Goal: Information Seeking & Learning: Learn about a topic

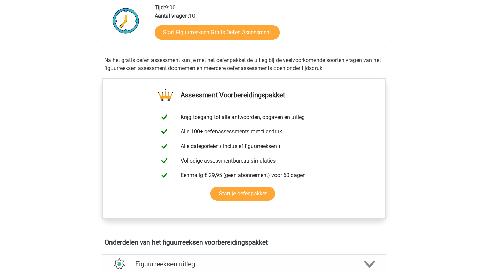
scroll to position [258, 0]
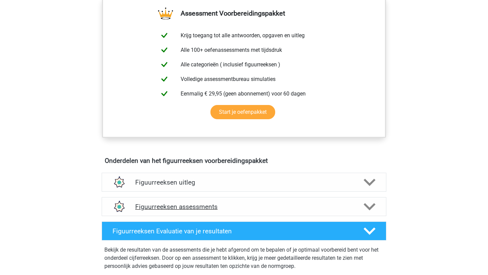
click at [315, 203] on div "Figuurreeksen assessments" at bounding box center [244, 206] width 285 height 19
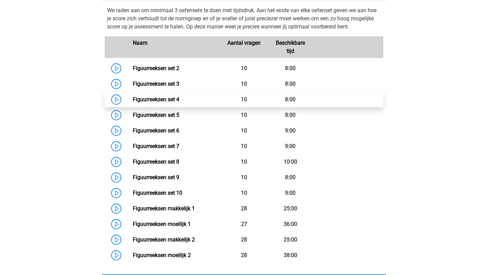
scroll to position [470, 0]
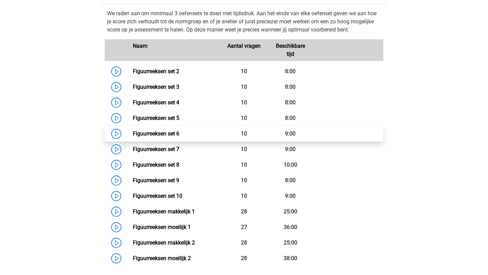
click at [133, 136] on link "Figuurreeksen set 6" at bounding box center [156, 134] width 46 height 6
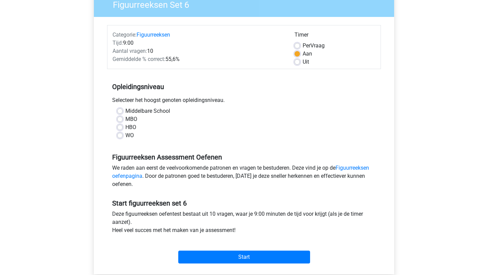
scroll to position [68, 0]
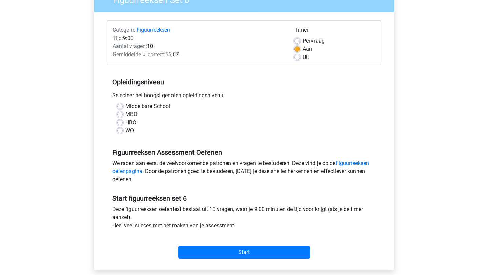
click at [125, 132] on label "WO" at bounding box center [129, 131] width 8 height 8
click at [120, 132] on input "WO" at bounding box center [119, 130] width 5 height 7
radio input "true"
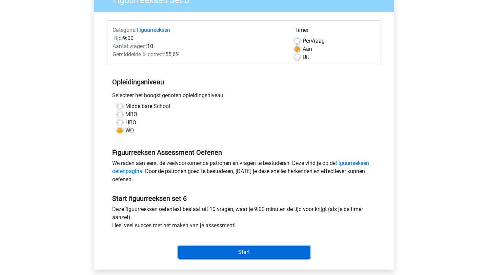
click at [234, 253] on input "Start" at bounding box center [244, 252] width 132 height 13
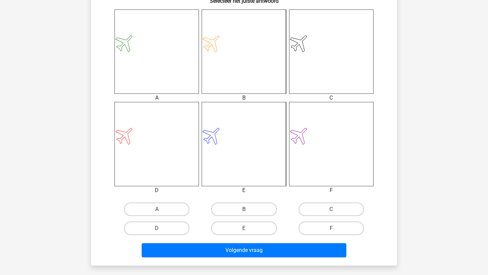
scroll to position [281, 0]
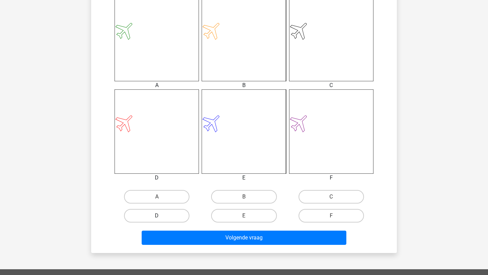
click at [160, 216] on label "D" at bounding box center [156, 216] width 65 height 14
click at [160, 216] on input "D" at bounding box center [159, 218] width 4 height 4
radio input "true"
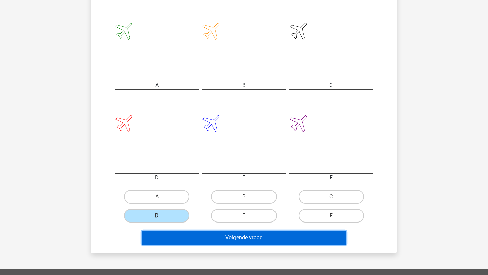
click at [212, 240] on button "Volgende vraag" at bounding box center [244, 238] width 205 height 14
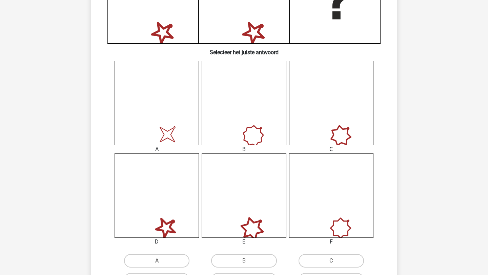
scroll to position [234, 0]
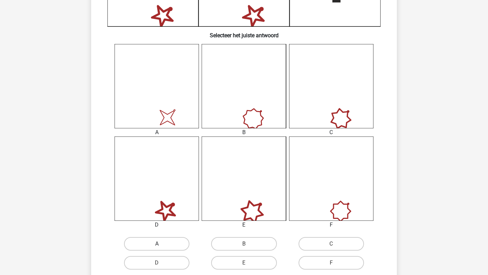
click at [155, 246] on label "A" at bounding box center [156, 244] width 65 height 14
click at [157, 246] on input "A" at bounding box center [159, 246] width 4 height 4
radio input "true"
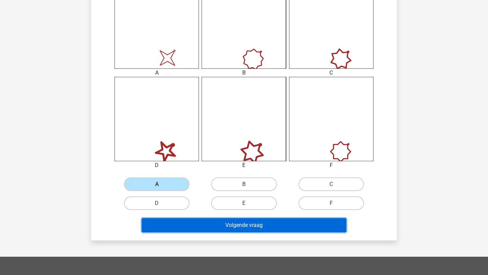
click at [214, 226] on button "Volgende vraag" at bounding box center [244, 225] width 205 height 14
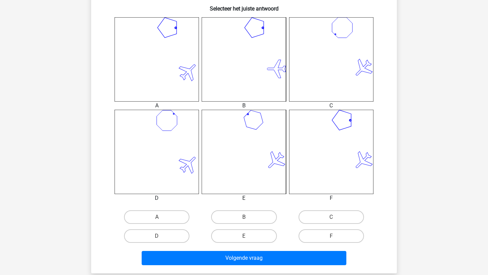
scroll to position [282, 0]
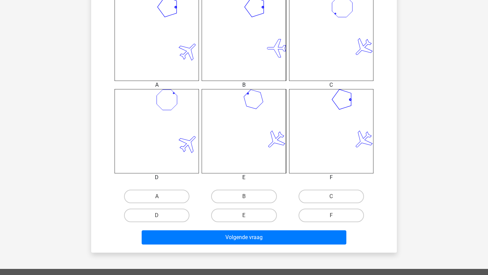
click at [334, 216] on input "F" at bounding box center [333, 218] width 4 height 4
radio input "true"
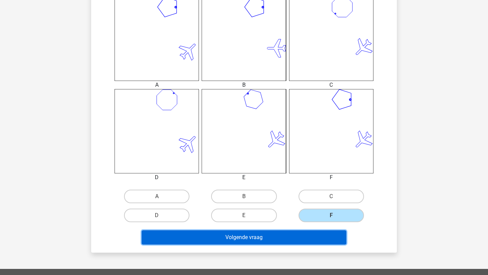
click at [309, 238] on button "Volgende vraag" at bounding box center [244, 238] width 205 height 14
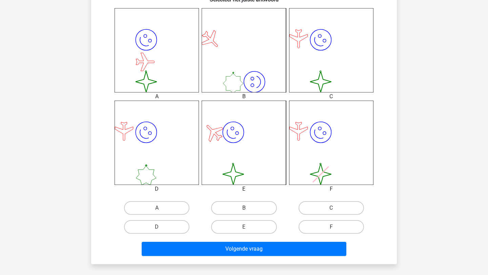
scroll to position [271, 0]
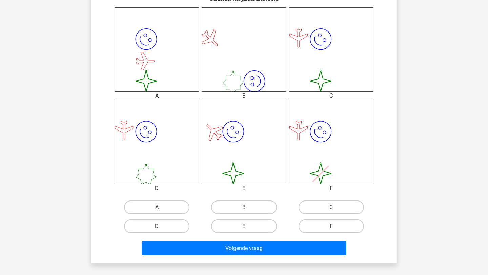
click at [340, 209] on label "C" at bounding box center [331, 208] width 65 height 14
click at [336, 209] on input "C" at bounding box center [333, 210] width 4 height 4
radio input "true"
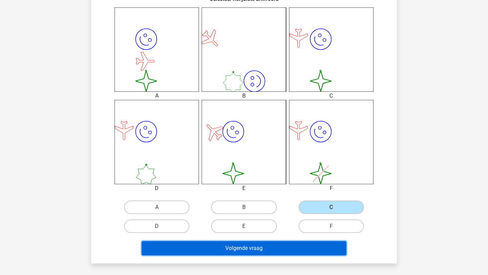
click at [278, 252] on button "Volgende vraag" at bounding box center [244, 248] width 205 height 14
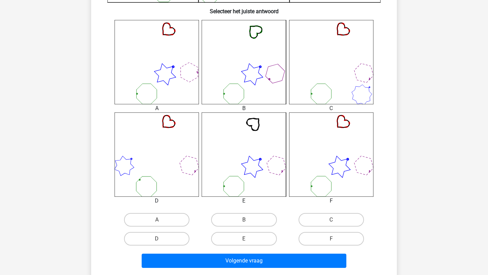
scroll to position [260, 0]
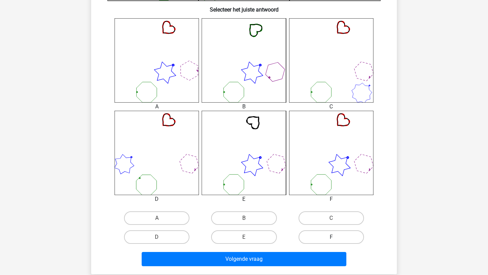
click at [337, 239] on label "F" at bounding box center [331, 238] width 65 height 14
click at [336, 239] on input "F" at bounding box center [333, 239] width 4 height 4
radio input "true"
click at [324, 251] on div "Volgende vraag" at bounding box center [244, 258] width 284 height 22
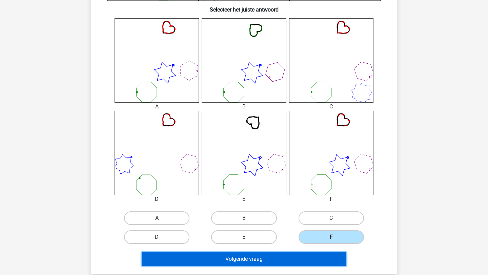
click at [319, 259] on button "Volgende vraag" at bounding box center [244, 259] width 205 height 14
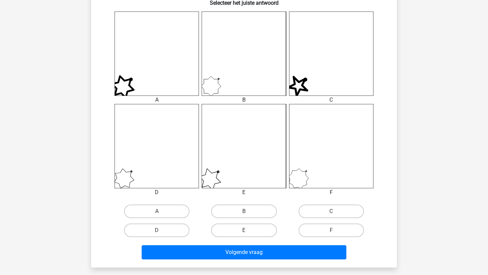
scroll to position [268, 0]
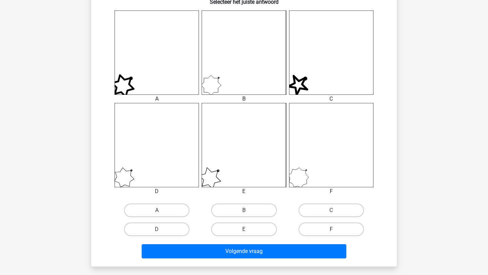
click at [329, 232] on label "F" at bounding box center [331, 230] width 65 height 14
click at [331, 232] on input "F" at bounding box center [333, 232] width 4 height 4
radio input "true"
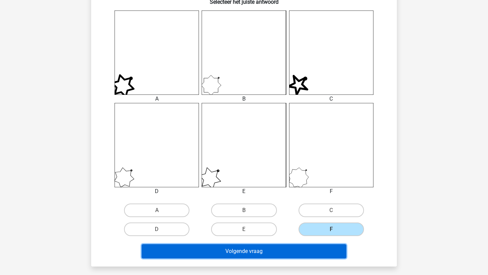
click at [322, 246] on button "Volgende vraag" at bounding box center [244, 251] width 205 height 14
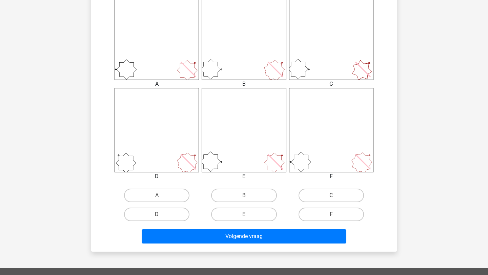
scroll to position [297, 0]
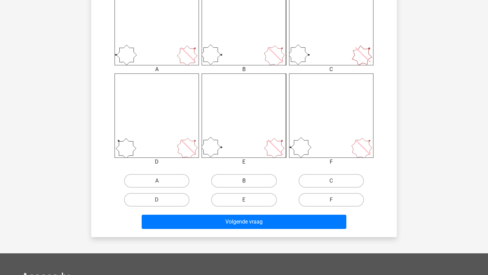
click at [240, 177] on label "B" at bounding box center [243, 181] width 65 height 14
click at [244, 181] on input "B" at bounding box center [246, 183] width 4 height 4
radio input "true"
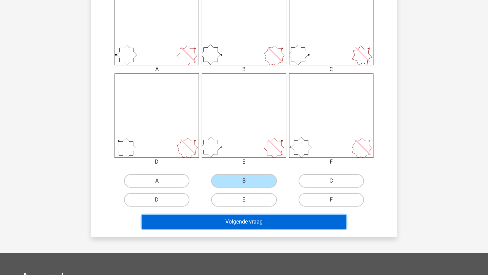
click at [244, 221] on button "Volgende vraag" at bounding box center [244, 222] width 205 height 14
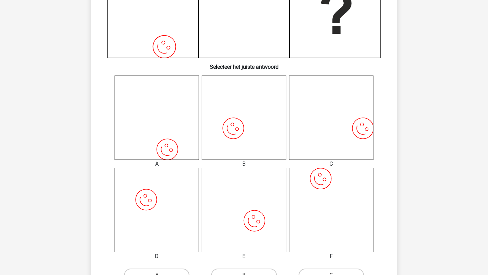
scroll to position [271, 0]
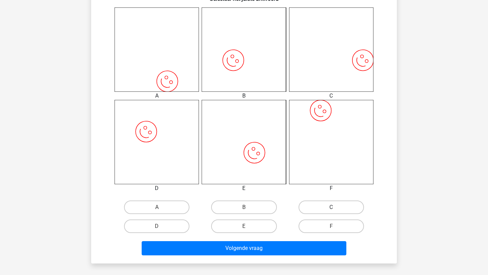
click at [319, 205] on label "C" at bounding box center [331, 208] width 65 height 14
click at [331, 208] on input "C" at bounding box center [333, 210] width 4 height 4
radio input "true"
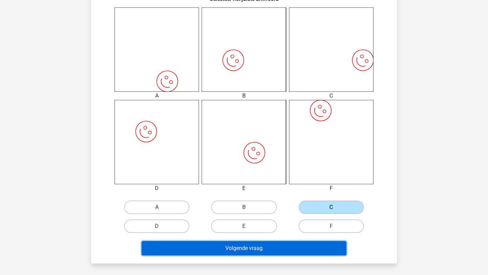
click at [298, 250] on button "Volgende vraag" at bounding box center [244, 248] width 205 height 14
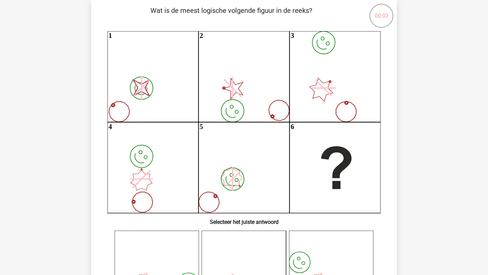
scroll to position [42, 0]
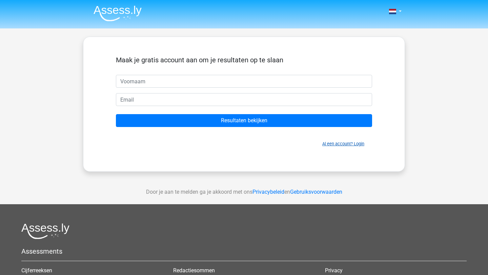
click at [348, 145] on link "Al een account? Login" at bounding box center [343, 143] width 42 height 5
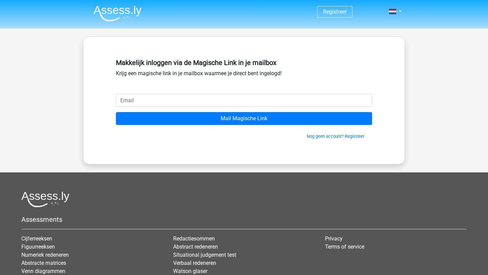
click at [163, 103] on input "email" at bounding box center [244, 100] width 256 height 13
type input "e"
type input "juliehunze@gmail.com"
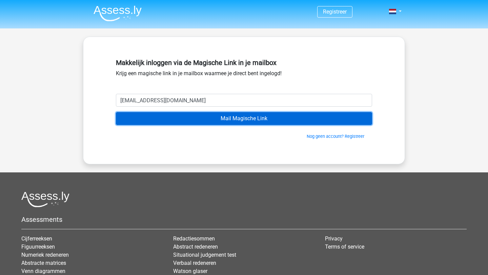
click at [212, 117] on input "Mail Magische Link" at bounding box center [244, 118] width 256 height 13
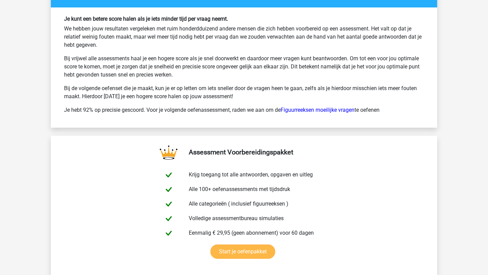
scroll to position [1072, 0]
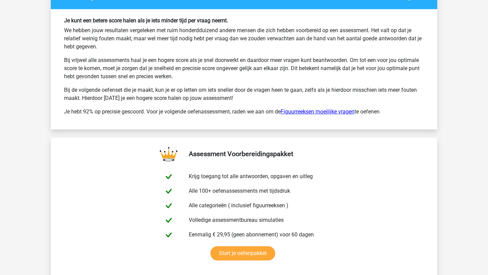
click at [339, 113] on link "Figuurreeksen moeilijke vragen" at bounding box center [318, 112] width 74 height 6
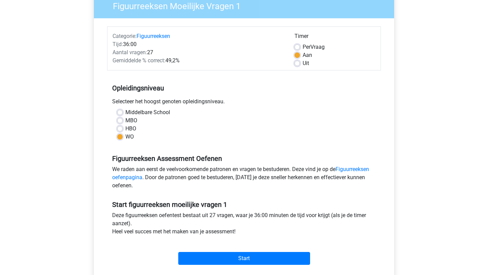
scroll to position [118, 0]
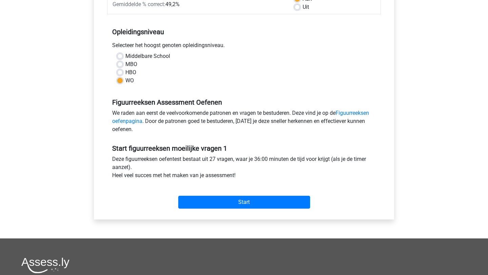
click at [264, 209] on div "Start" at bounding box center [244, 196] width 274 height 29
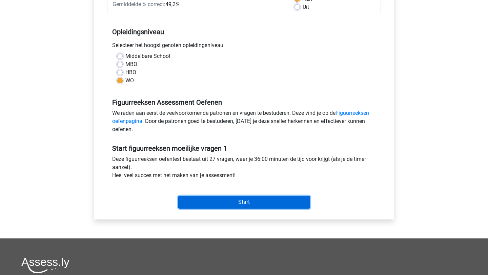
click at [261, 205] on input "Start" at bounding box center [244, 202] width 132 height 13
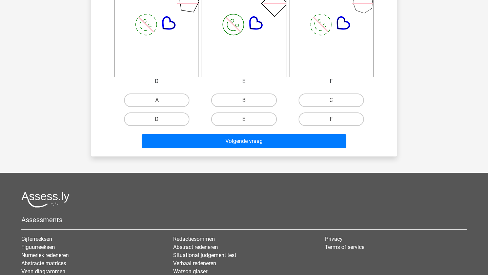
scroll to position [379, 0]
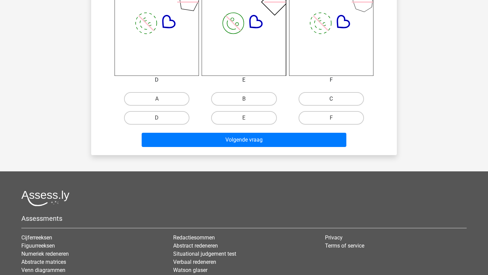
click at [342, 99] on label "C" at bounding box center [331, 99] width 65 height 14
click at [336, 99] on input "C" at bounding box center [333, 101] width 4 height 4
radio input "true"
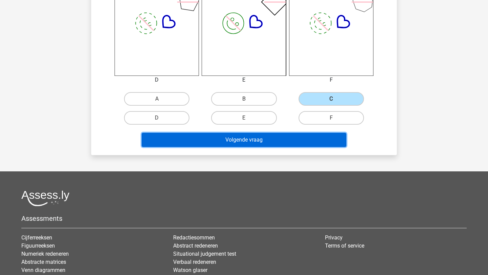
click at [311, 138] on button "Volgende vraag" at bounding box center [244, 140] width 205 height 14
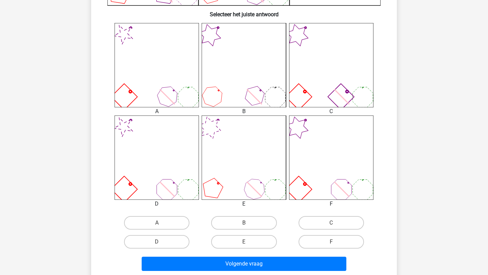
scroll to position [259, 0]
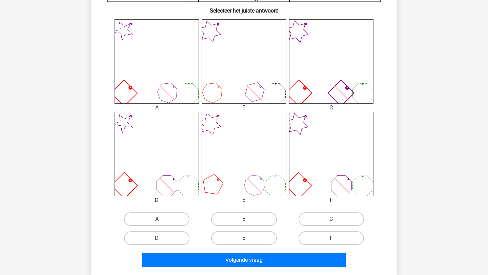
click at [329, 223] on label "C" at bounding box center [331, 220] width 65 height 14
click at [331, 223] on input "C" at bounding box center [333, 221] width 4 height 4
radio input "true"
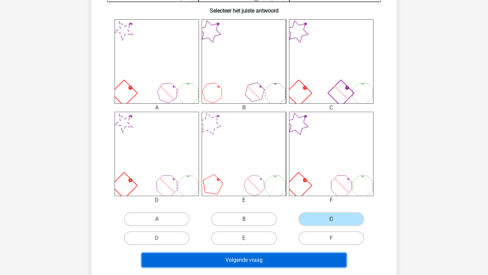
click at [265, 261] on button "Volgende vraag" at bounding box center [244, 260] width 205 height 14
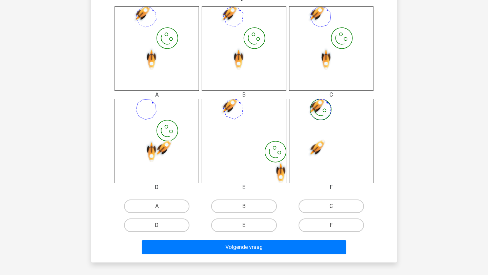
scroll to position [284, 0]
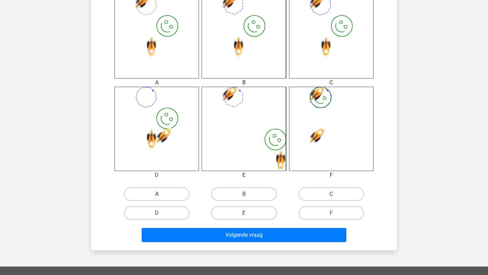
click at [162, 199] on label "A" at bounding box center [156, 195] width 65 height 14
click at [161, 199] on input "A" at bounding box center [159, 196] width 4 height 4
radio input "true"
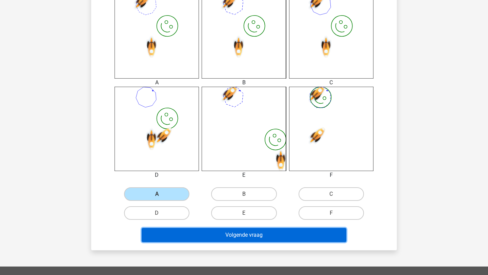
click at [212, 235] on button "Volgende vraag" at bounding box center [244, 235] width 205 height 14
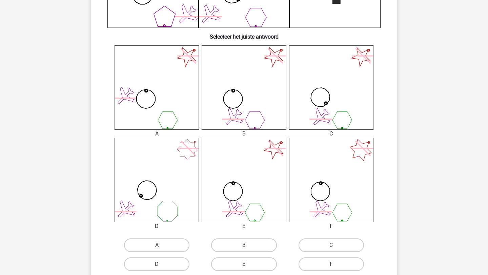
scroll to position [242, 0]
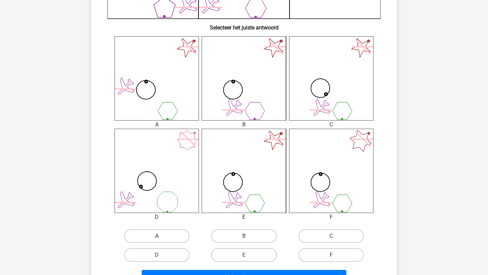
click at [178, 237] on label "A" at bounding box center [156, 237] width 65 height 14
click at [161, 237] on input "A" at bounding box center [159, 238] width 4 height 4
radio input "true"
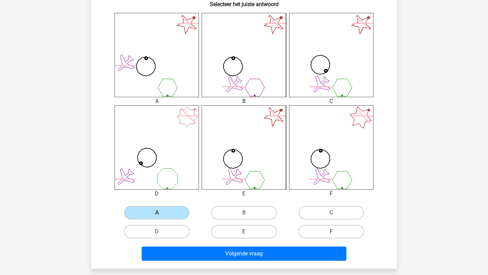
scroll to position [262, 0]
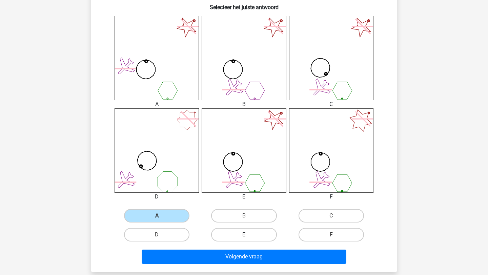
click at [251, 237] on label "E" at bounding box center [243, 235] width 65 height 14
click at [249, 237] on input "E" at bounding box center [246, 237] width 4 height 4
radio input "true"
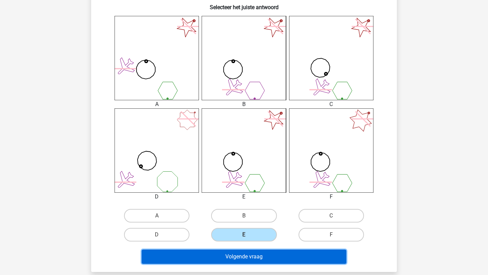
click at [264, 261] on button "Volgende vraag" at bounding box center [244, 257] width 205 height 14
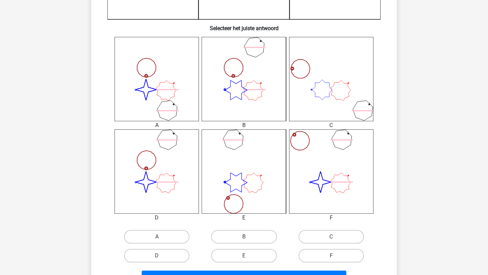
scroll to position [242, 0]
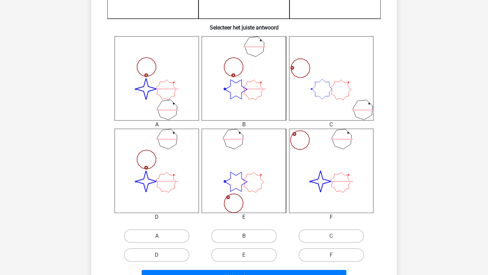
click at [176, 260] on label "D" at bounding box center [156, 256] width 65 height 14
click at [161, 260] on input "D" at bounding box center [159, 257] width 4 height 4
radio input "true"
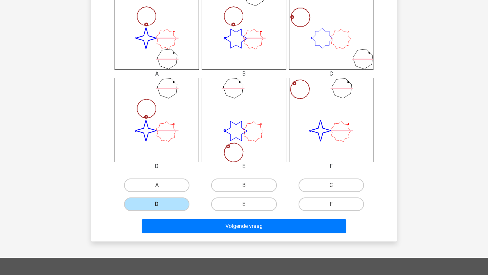
scroll to position [296, 0]
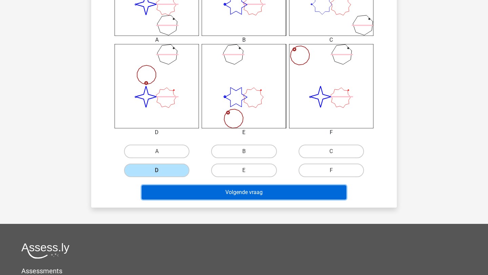
click at [261, 192] on button "Volgende vraag" at bounding box center [244, 192] width 205 height 14
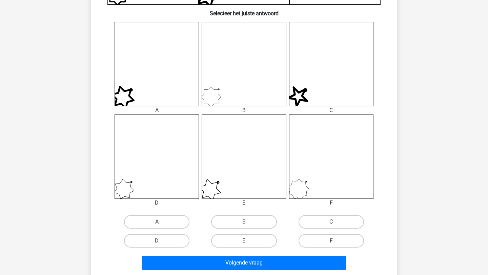
scroll to position [260, 0]
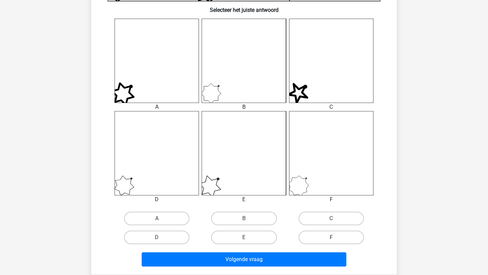
click at [331, 233] on label "F" at bounding box center [331, 238] width 65 height 14
click at [331, 238] on input "F" at bounding box center [333, 240] width 4 height 4
radio input "true"
click at [316, 268] on div "Volgende vraag" at bounding box center [244, 261] width 262 height 17
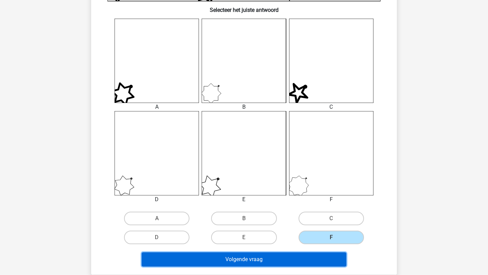
click at [316, 263] on button "Volgende vraag" at bounding box center [244, 260] width 205 height 14
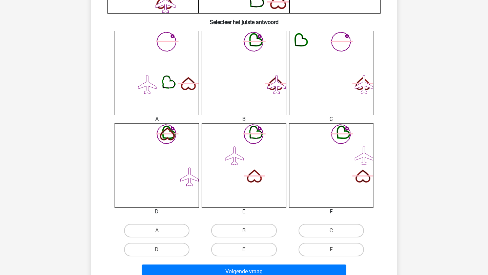
scroll to position [261, 0]
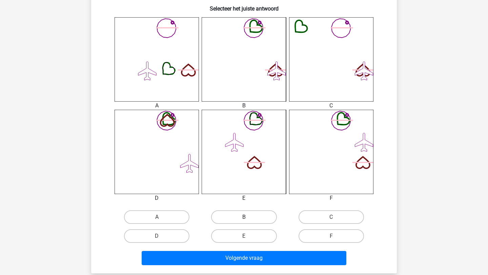
click at [269, 215] on label "B" at bounding box center [243, 218] width 65 height 14
click at [249, 217] on input "B" at bounding box center [246, 219] width 4 height 4
radio input "true"
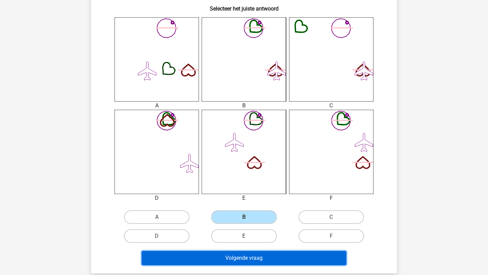
click at [278, 262] on button "Volgende vraag" at bounding box center [244, 258] width 205 height 14
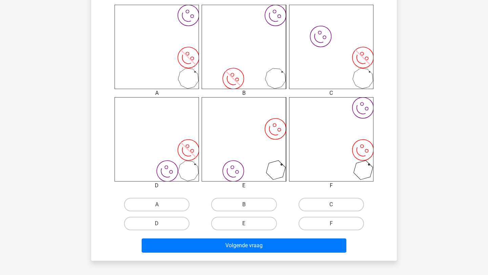
scroll to position [274, 0]
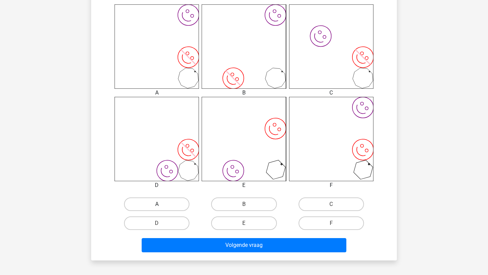
click at [172, 207] on label "A" at bounding box center [156, 205] width 65 height 14
click at [161, 207] on input "A" at bounding box center [159, 206] width 4 height 4
radio input "true"
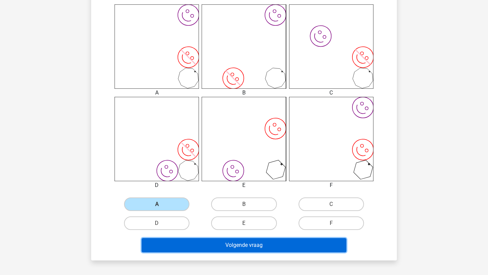
click at [237, 248] on button "Volgende vraag" at bounding box center [244, 245] width 205 height 14
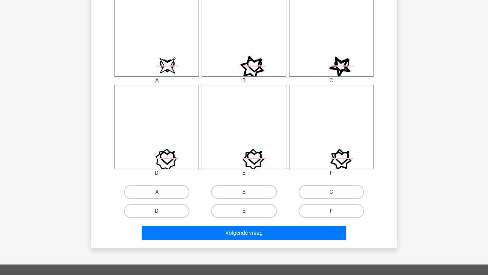
scroll to position [295, 0]
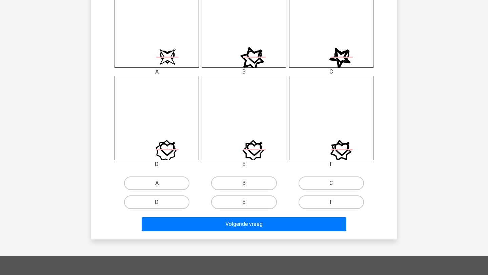
click at [175, 182] on label "A" at bounding box center [156, 184] width 65 height 14
click at [161, 183] on input "A" at bounding box center [159, 185] width 4 height 4
radio input "true"
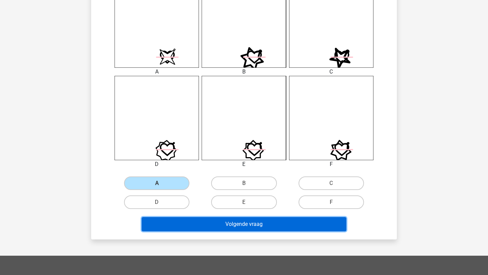
click at [255, 230] on button "Volgende vraag" at bounding box center [244, 224] width 205 height 14
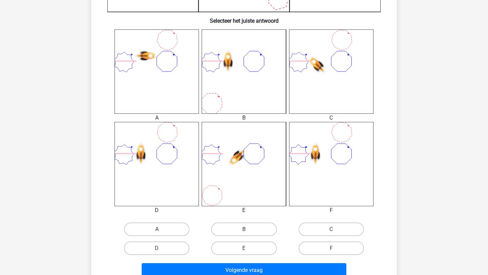
scroll to position [249, 0]
click at [176, 251] on label "D" at bounding box center [156, 248] width 65 height 14
click at [161, 251] on input "D" at bounding box center [159, 250] width 4 height 4
radio input "true"
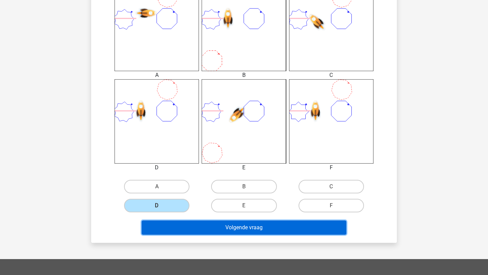
click at [219, 228] on button "Volgende vraag" at bounding box center [244, 228] width 205 height 14
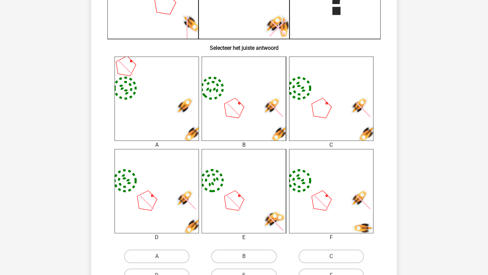
scroll to position [0, 0]
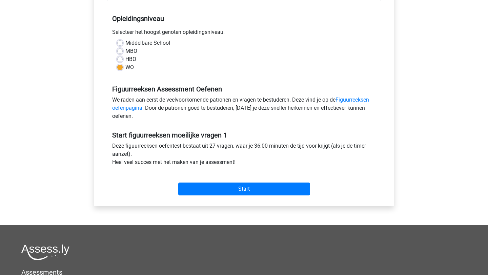
scroll to position [260, 0]
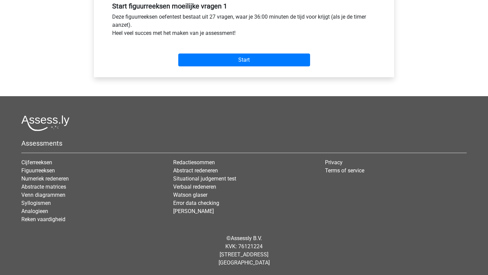
click at [260, 67] on div "Start" at bounding box center [244, 54] width 274 height 29
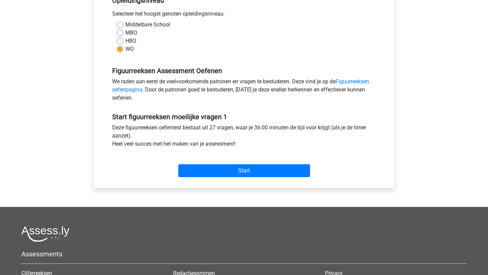
scroll to position [148, 0]
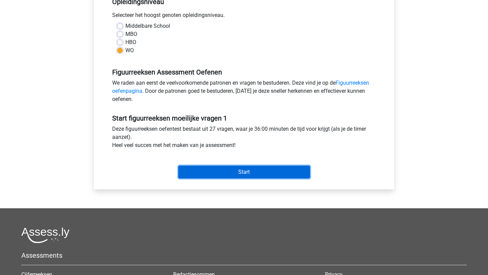
click at [276, 172] on input "Start" at bounding box center [244, 172] width 132 height 13
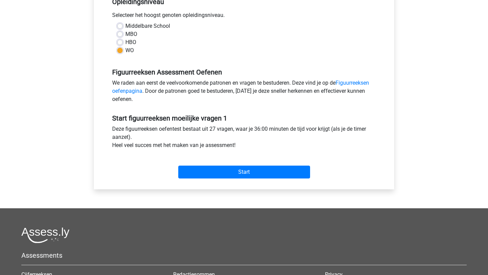
click at [81, 98] on div "Kies premium Julie juliehunze@gmail.com" at bounding box center [244, 120] width 488 height 536
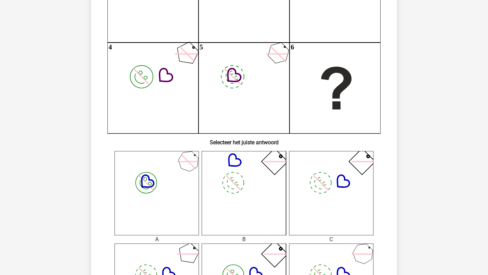
scroll to position [65, 0]
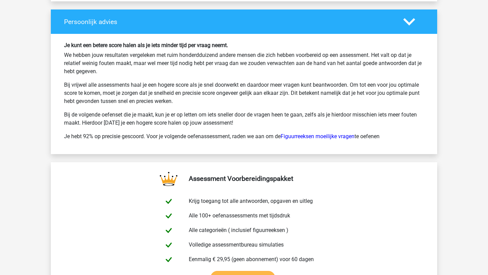
scroll to position [1019, 0]
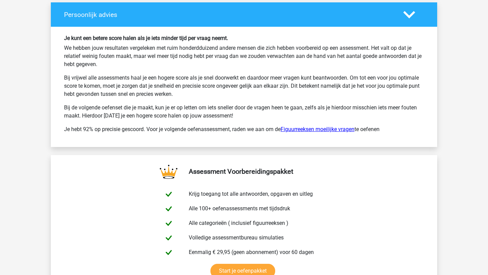
click at [349, 129] on link "Figuurreeksen moeilijke vragen" at bounding box center [318, 129] width 74 height 6
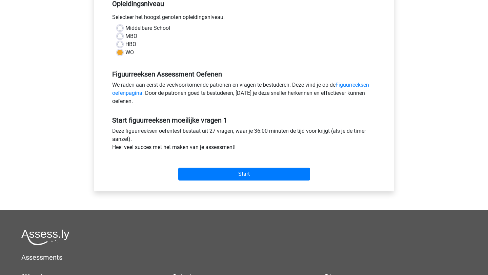
scroll to position [146, 0]
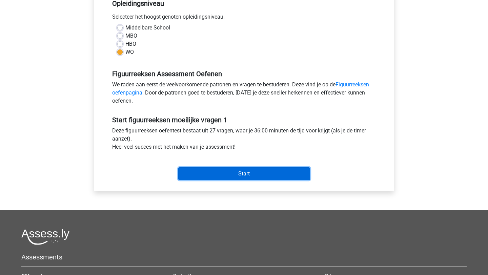
click at [235, 179] on input "Start" at bounding box center [244, 174] width 132 height 13
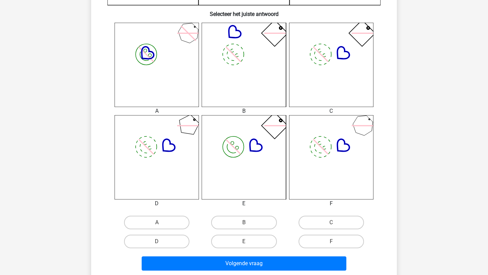
scroll to position [253, 0]
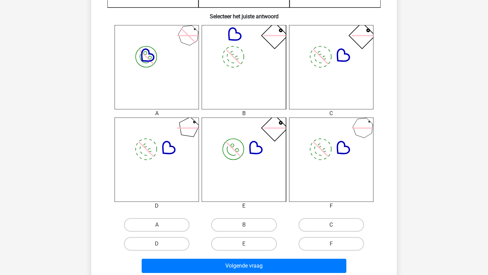
click at [319, 224] on label "C" at bounding box center [331, 225] width 65 height 14
click at [331, 225] on input "C" at bounding box center [333, 227] width 4 height 4
radio input "true"
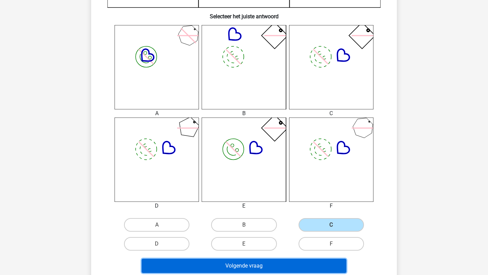
click at [299, 259] on button "Volgende vraag" at bounding box center [244, 266] width 205 height 14
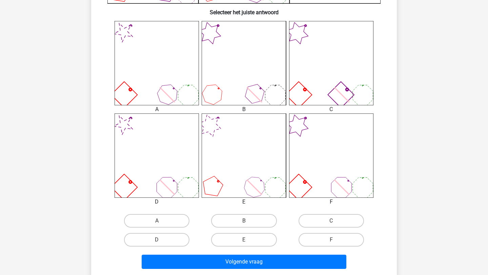
scroll to position [260, 0]
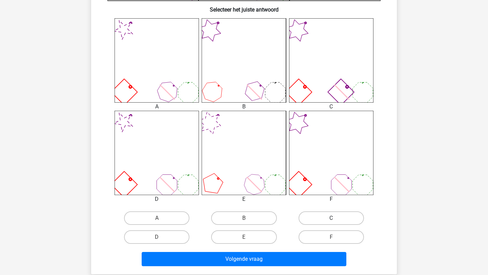
click at [334, 224] on label "C" at bounding box center [331, 219] width 65 height 14
click at [334, 223] on input "C" at bounding box center [333, 220] width 4 height 4
radio input "true"
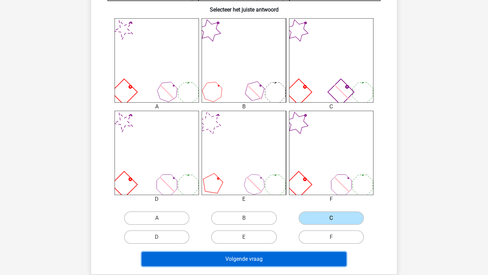
click at [298, 262] on button "Volgende vraag" at bounding box center [244, 259] width 205 height 14
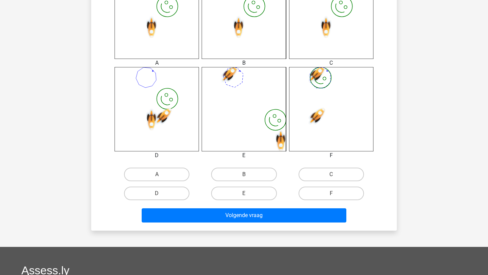
scroll to position [306, 0]
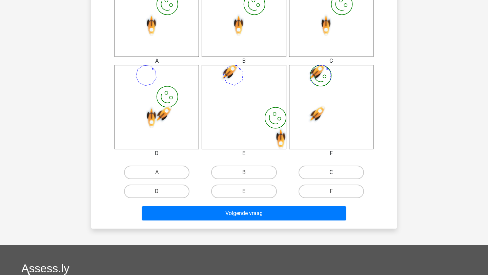
click at [326, 172] on label "C" at bounding box center [331, 173] width 65 height 14
click at [331, 173] on input "C" at bounding box center [333, 175] width 4 height 4
radio input "true"
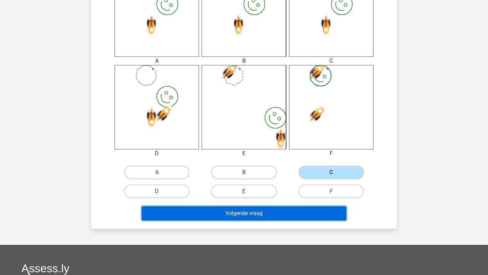
click at [309, 214] on button "Volgende vraag" at bounding box center [244, 214] width 205 height 14
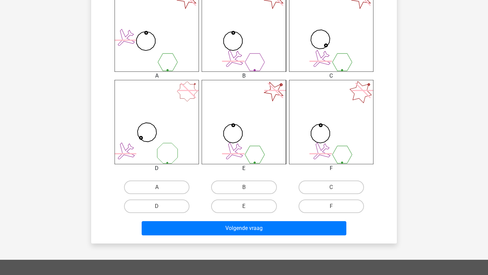
scroll to position [295, 0]
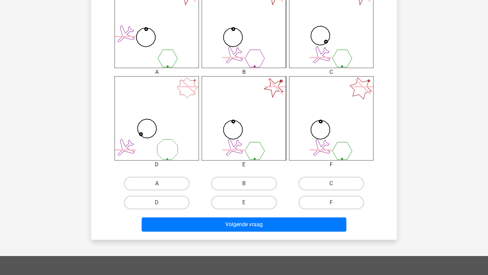
click at [176, 178] on label "A" at bounding box center [156, 184] width 65 height 14
click at [161, 184] on input "A" at bounding box center [159, 186] width 4 height 4
radio input "true"
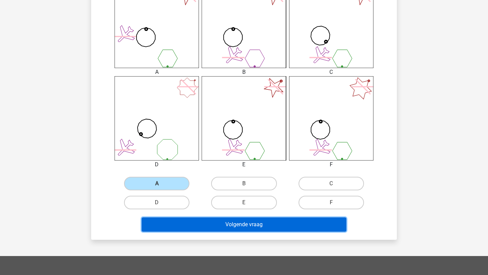
click at [237, 228] on button "Volgende vraag" at bounding box center [244, 225] width 205 height 14
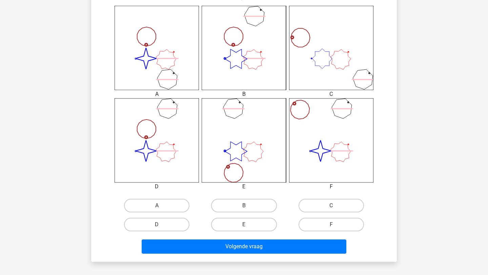
scroll to position [277, 0]
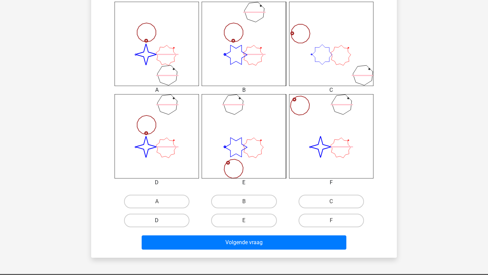
click at [162, 220] on label "D" at bounding box center [156, 221] width 65 height 14
click at [161, 221] on input "D" at bounding box center [159, 223] width 4 height 4
radio input "true"
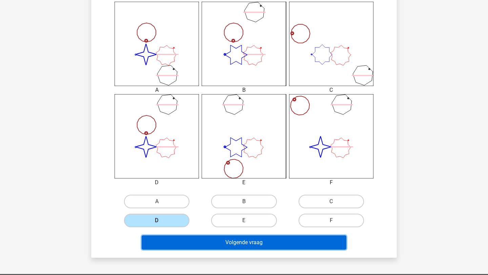
click at [204, 237] on button "Volgende vraag" at bounding box center [244, 243] width 205 height 14
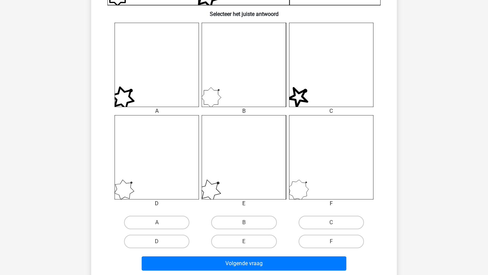
scroll to position [257, 0]
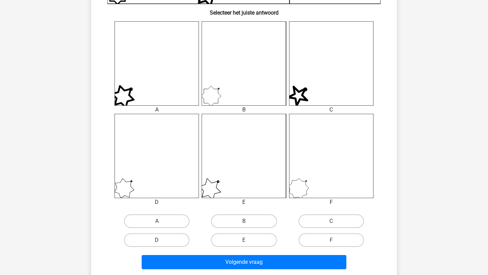
click at [172, 243] on label "D" at bounding box center [156, 241] width 65 height 14
click at [161, 243] on input "D" at bounding box center [159, 242] width 4 height 4
radio input "true"
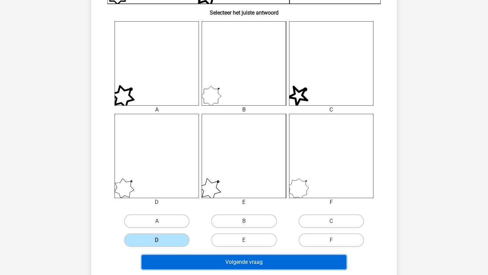
click at [198, 264] on button "Volgende vraag" at bounding box center [244, 262] width 205 height 14
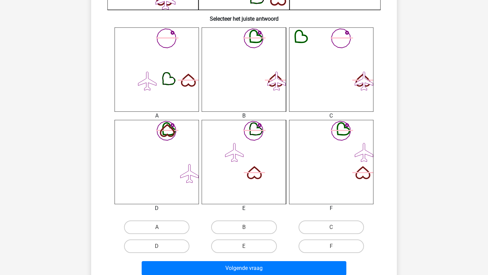
scroll to position [251, 0]
click at [248, 231] on input "B" at bounding box center [246, 229] width 4 height 4
radio input "true"
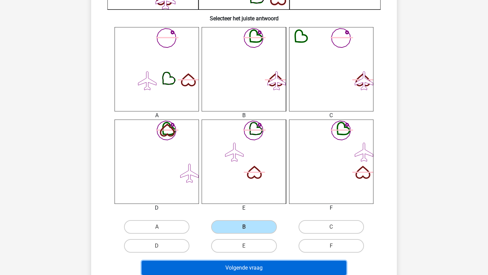
click at [268, 268] on button "Volgende vraag" at bounding box center [244, 268] width 205 height 14
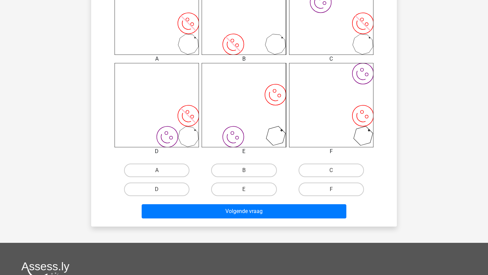
scroll to position [309, 0]
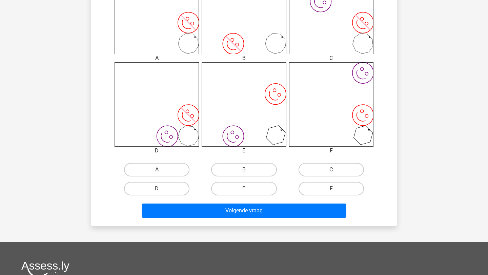
click at [184, 169] on label "A" at bounding box center [156, 170] width 65 height 14
click at [161, 170] on input "A" at bounding box center [159, 172] width 4 height 4
radio input "true"
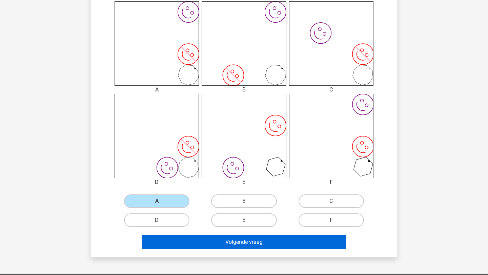
scroll to position [284, 0]
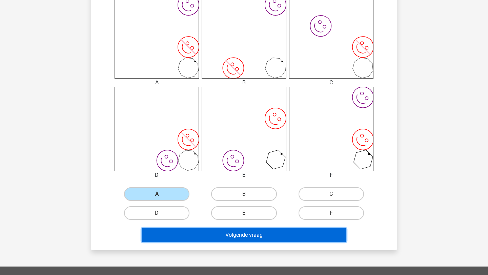
click at [257, 235] on button "Volgende vraag" at bounding box center [244, 235] width 205 height 14
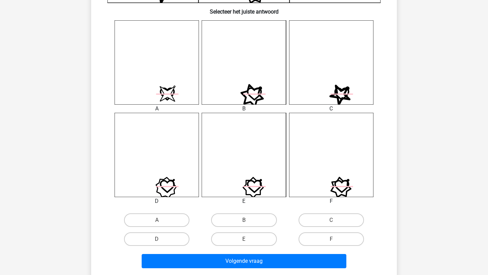
scroll to position [290, 0]
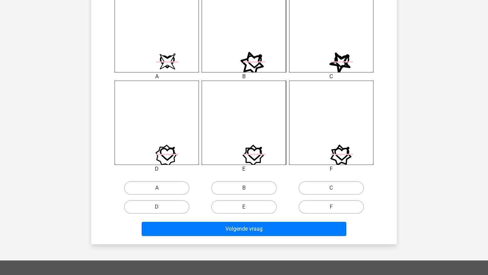
click at [188, 183] on div "A" at bounding box center [157, 188] width 82 height 14
click at [185, 183] on label "A" at bounding box center [156, 188] width 65 height 14
click at [161, 188] on input "A" at bounding box center [159, 190] width 4 height 4
radio input "true"
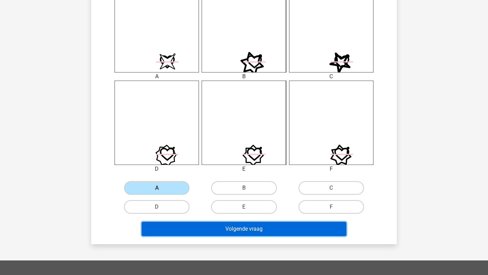
click at [232, 225] on button "Volgende vraag" at bounding box center [244, 229] width 205 height 14
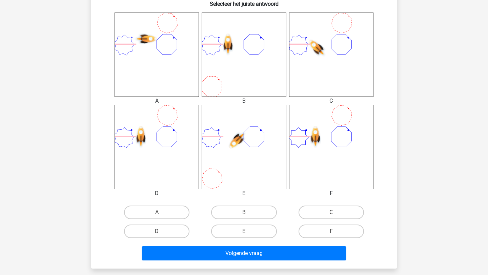
scroll to position [273, 0]
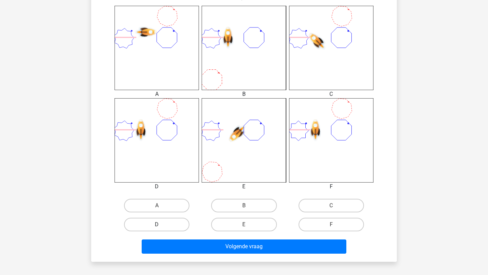
click at [168, 226] on label "D" at bounding box center [156, 225] width 65 height 14
click at [161, 226] on input "D" at bounding box center [159, 227] width 4 height 4
radio input "true"
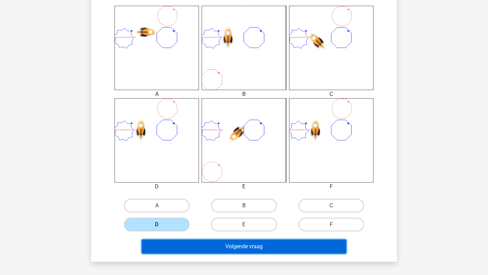
click at [234, 247] on button "Volgende vraag" at bounding box center [244, 247] width 205 height 14
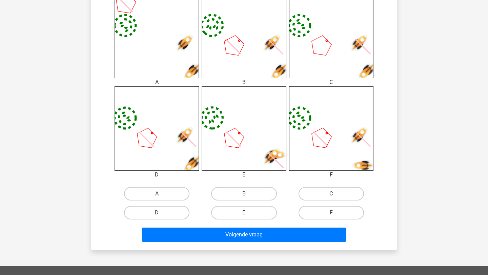
scroll to position [288, 0]
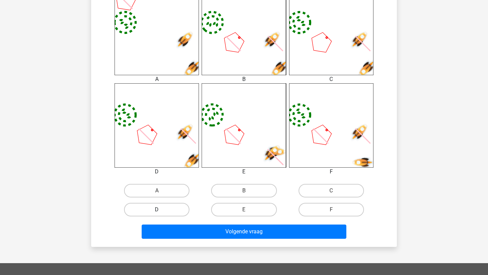
click at [169, 208] on label "D" at bounding box center [156, 210] width 65 height 14
click at [161, 210] on input "D" at bounding box center [159, 212] width 4 height 4
radio input "true"
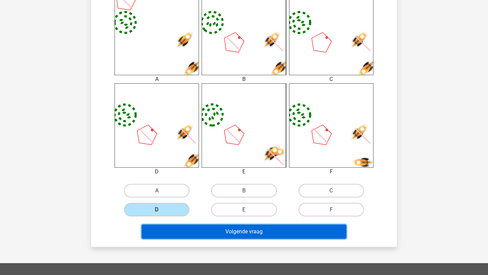
click at [197, 234] on button "Volgende vraag" at bounding box center [244, 232] width 205 height 14
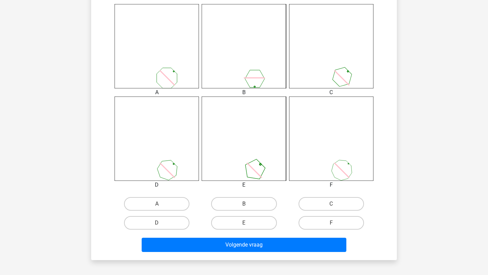
scroll to position [282, 0]
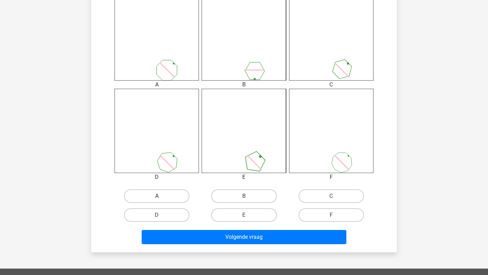
click at [179, 193] on label "A" at bounding box center [156, 197] width 65 height 14
click at [161, 196] on input "A" at bounding box center [159, 198] width 4 height 4
radio input "true"
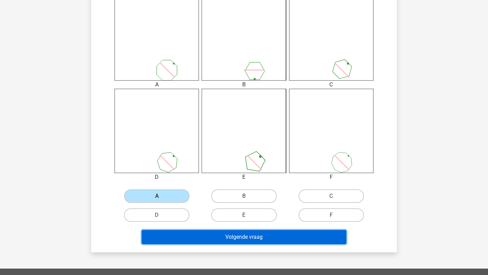
click at [215, 239] on button "Volgende vraag" at bounding box center [244, 237] width 205 height 14
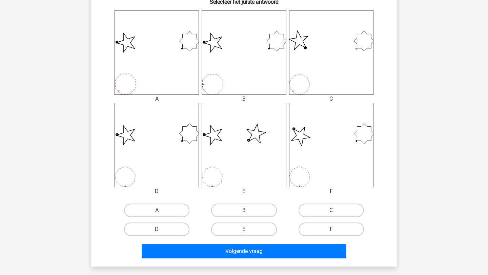
scroll to position [268, 0]
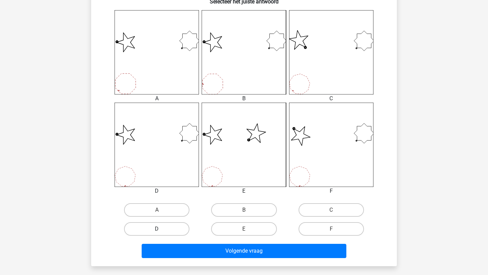
click at [175, 234] on label "D" at bounding box center [156, 229] width 65 height 14
click at [161, 234] on input "D" at bounding box center [159, 231] width 4 height 4
radio input "true"
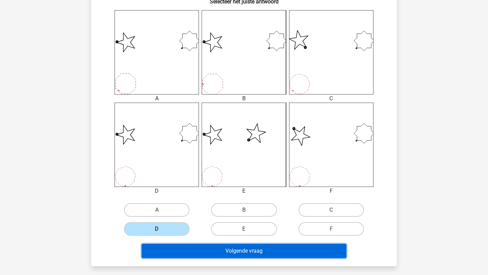
click at [197, 248] on button "Volgende vraag" at bounding box center [244, 251] width 205 height 14
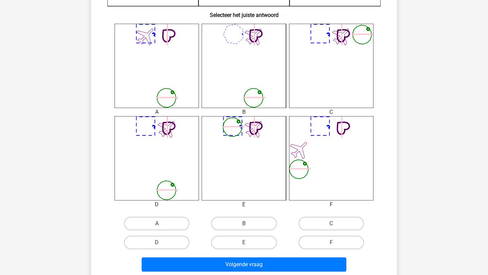
scroll to position [255, 0]
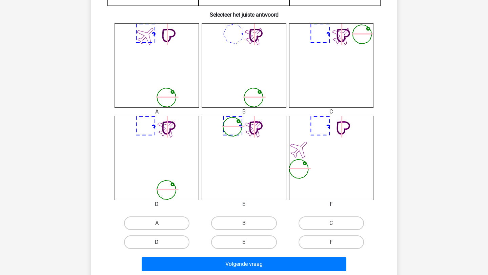
click at [170, 244] on label "D" at bounding box center [156, 243] width 65 height 14
click at [161, 244] on input "D" at bounding box center [159, 244] width 4 height 4
radio input "true"
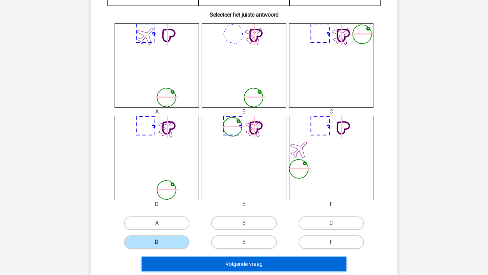
click at [211, 269] on button "Volgende vraag" at bounding box center [244, 264] width 205 height 14
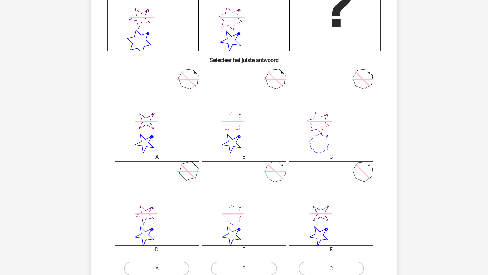
scroll to position [233, 0]
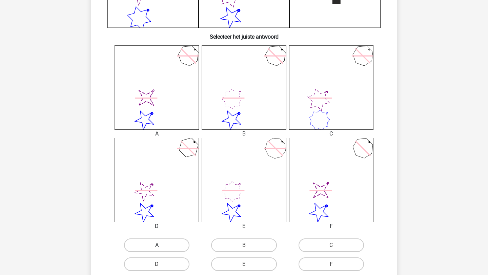
click at [169, 248] on label "A" at bounding box center [156, 246] width 65 height 14
click at [161, 248] on input "A" at bounding box center [159, 248] width 4 height 4
radio input "true"
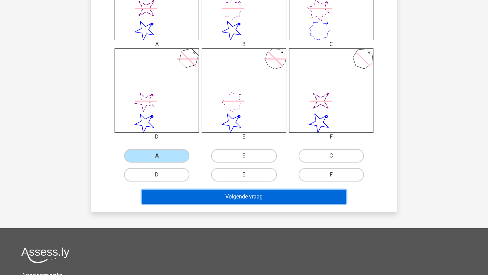
click at [225, 193] on button "Volgende vraag" at bounding box center [244, 197] width 205 height 14
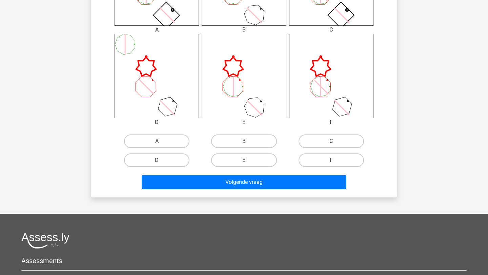
scroll to position [346, 0]
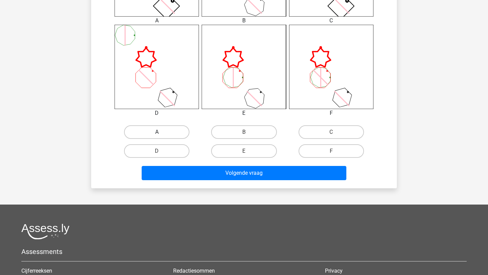
click at [184, 136] on label "A" at bounding box center [156, 132] width 65 height 14
click at [161, 136] on input "A" at bounding box center [159, 134] width 4 height 4
radio input "true"
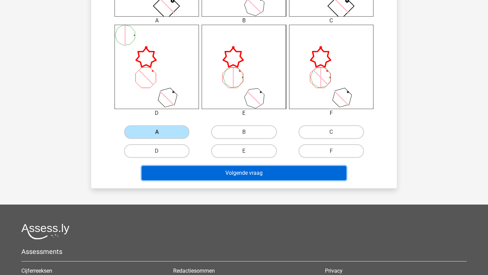
click at [210, 175] on button "Volgende vraag" at bounding box center [244, 173] width 205 height 14
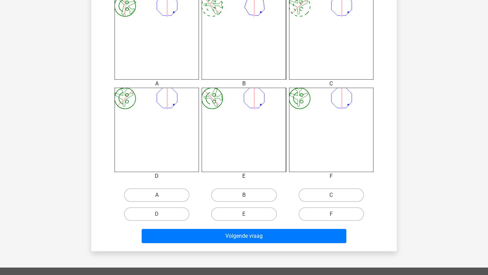
scroll to position [288, 0]
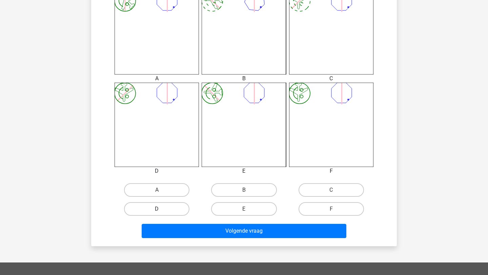
click at [169, 210] on label "D" at bounding box center [156, 209] width 65 height 14
click at [161, 210] on input "D" at bounding box center [159, 211] width 4 height 4
radio input "true"
click at [202, 238] on div "Volgende vraag" at bounding box center [244, 232] width 262 height 17
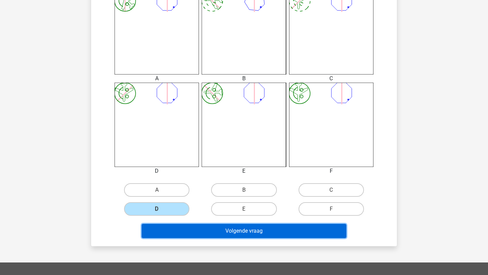
click at [204, 235] on button "Volgende vraag" at bounding box center [244, 231] width 205 height 14
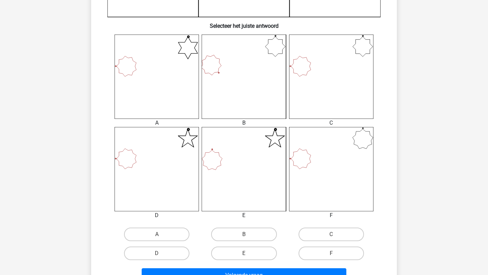
scroll to position [283, 0]
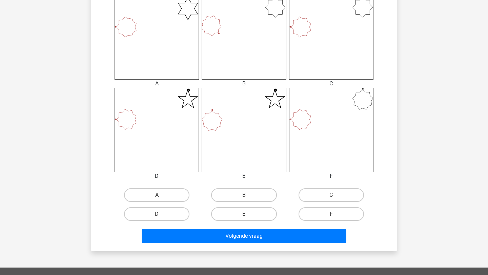
click at [333, 195] on input "C" at bounding box center [333, 197] width 4 height 4
radio input "true"
click at [341, 192] on label "C" at bounding box center [331, 196] width 65 height 14
click at [336, 195] on input "C" at bounding box center [333, 197] width 4 height 4
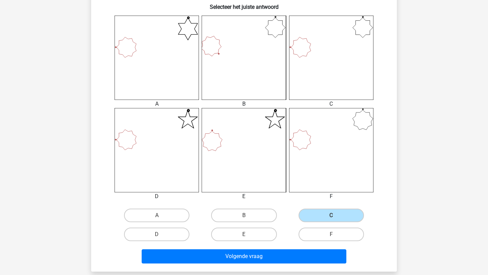
scroll to position [268, 0]
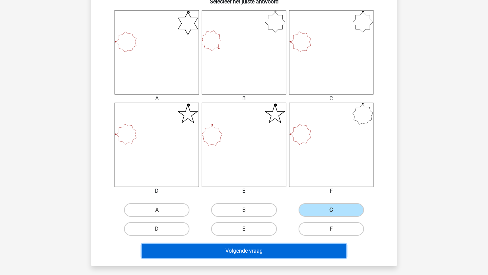
click at [287, 251] on button "Volgende vraag" at bounding box center [244, 251] width 205 height 14
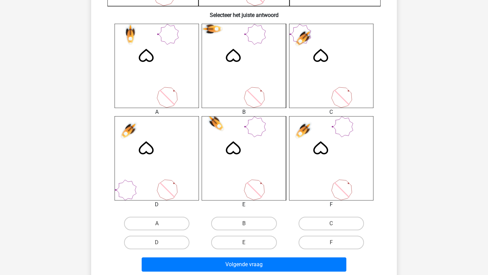
scroll to position [258, 0]
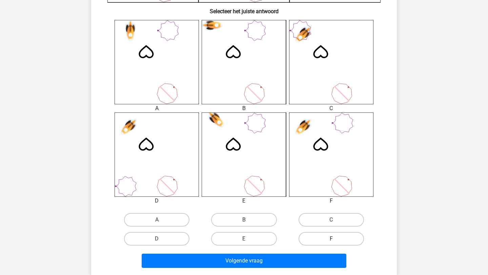
click at [341, 236] on label "F" at bounding box center [331, 239] width 65 height 14
click at [336, 239] on input "F" at bounding box center [333, 241] width 4 height 4
radio input "true"
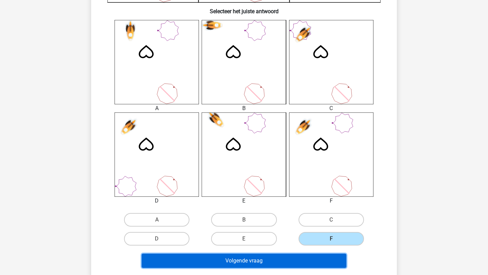
click at [324, 267] on button "Volgende vraag" at bounding box center [244, 261] width 205 height 14
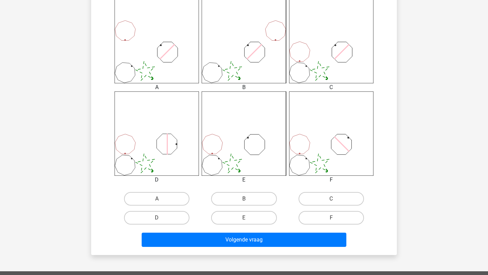
scroll to position [281, 0]
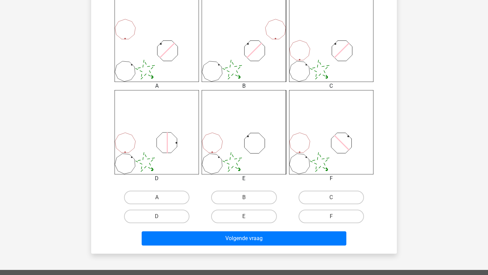
click at [333, 202] on input "C" at bounding box center [333, 200] width 4 height 4
radio input "true"
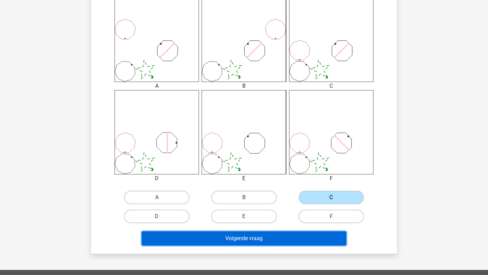
click at [317, 237] on button "Volgende vraag" at bounding box center [244, 239] width 205 height 14
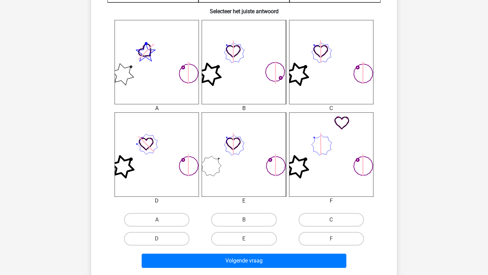
scroll to position [261, 0]
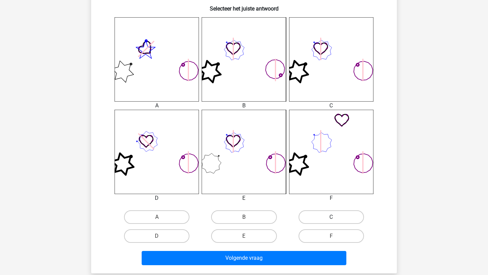
click at [336, 218] on label "C" at bounding box center [331, 218] width 65 height 14
click at [336, 218] on input "C" at bounding box center [333, 219] width 4 height 4
radio input "true"
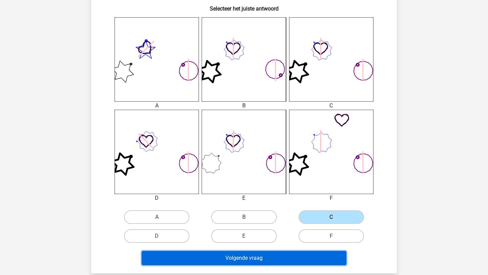
click at [302, 261] on button "Volgende vraag" at bounding box center [244, 258] width 205 height 14
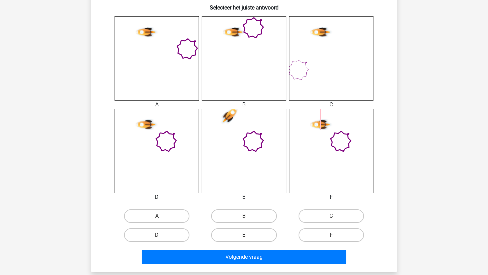
scroll to position [294, 0]
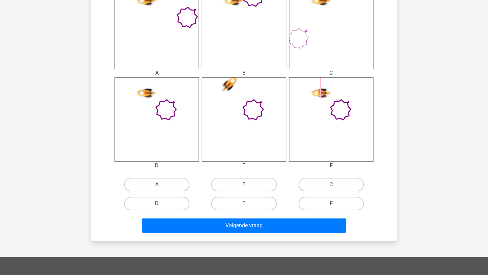
click at [182, 200] on label "D" at bounding box center [156, 204] width 65 height 14
click at [161, 204] on input "D" at bounding box center [159, 206] width 4 height 4
radio input "true"
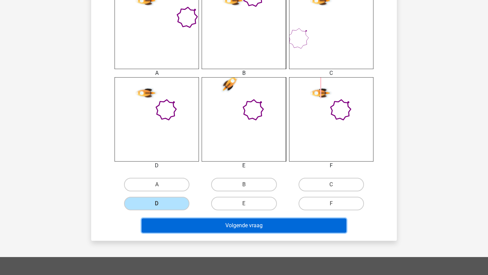
click at [201, 227] on button "Volgende vraag" at bounding box center [244, 226] width 205 height 14
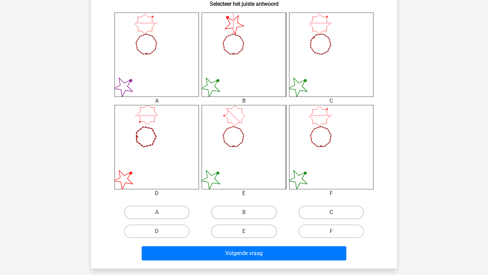
scroll to position [271, 0]
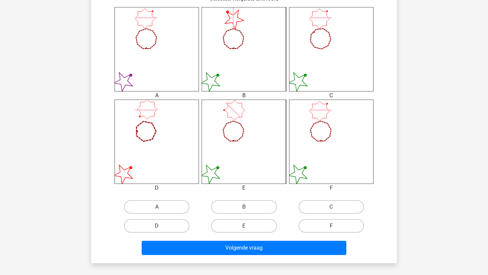
click at [349, 222] on label "F" at bounding box center [331, 226] width 65 height 14
click at [336, 226] on input "F" at bounding box center [333, 228] width 4 height 4
radio input "true"
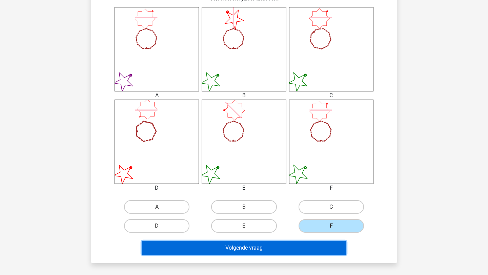
click at [333, 246] on button "Volgende vraag" at bounding box center [244, 248] width 205 height 14
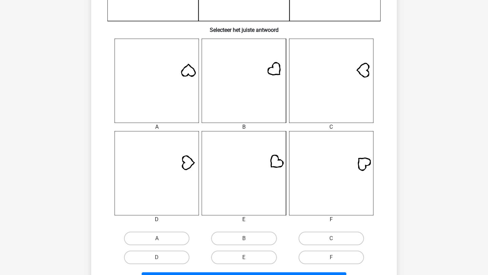
scroll to position [319, 0]
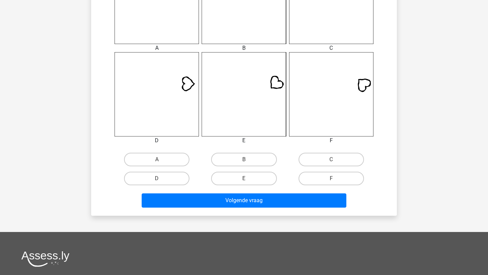
click at [334, 152] on div "C" at bounding box center [331, 159] width 87 height 19
click at [333, 162] on input "C" at bounding box center [333, 162] width 4 height 4
radio input "true"
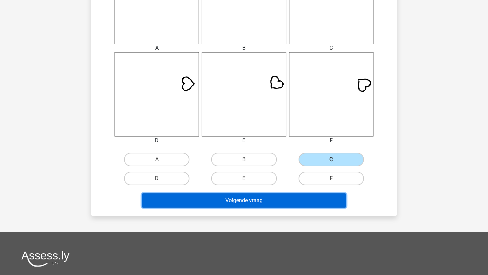
click at [322, 197] on button "Volgende vraag" at bounding box center [244, 201] width 205 height 14
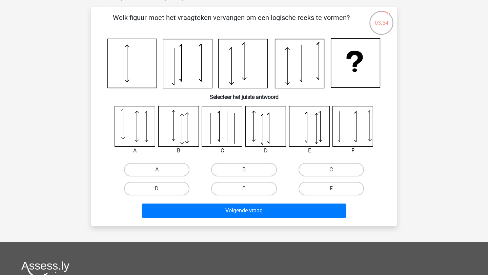
scroll to position [25, 0]
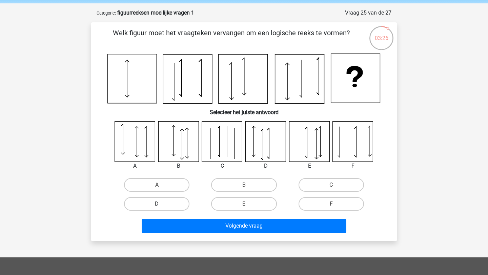
click at [176, 203] on label "D" at bounding box center [156, 204] width 65 height 14
click at [161, 204] on input "D" at bounding box center [159, 206] width 4 height 4
radio input "true"
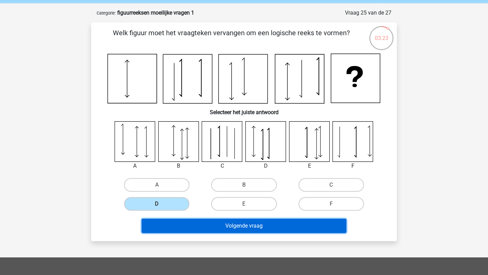
click at [253, 222] on button "Volgende vraag" at bounding box center [244, 226] width 205 height 14
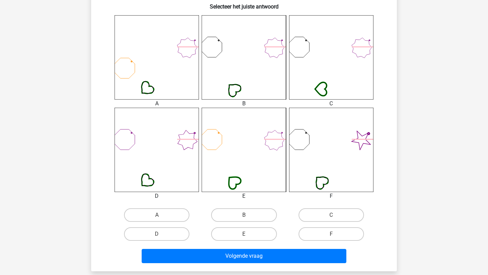
scroll to position [263, 0]
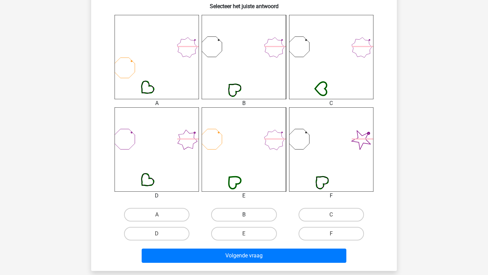
click at [243, 219] on label "B" at bounding box center [243, 215] width 65 height 14
click at [244, 219] on input "B" at bounding box center [246, 217] width 4 height 4
radio input "true"
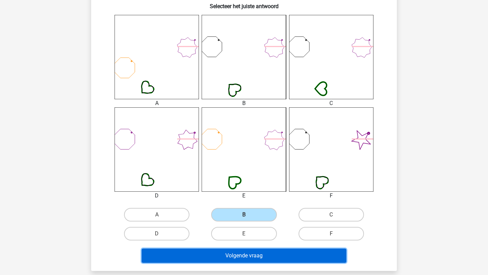
click at [251, 253] on button "Volgende vraag" at bounding box center [244, 256] width 205 height 14
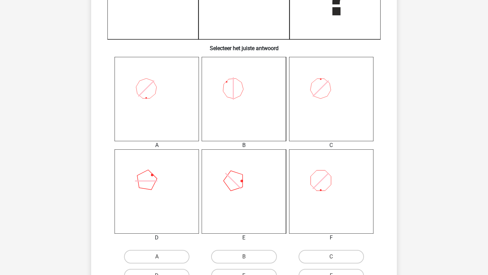
scroll to position [245, 0]
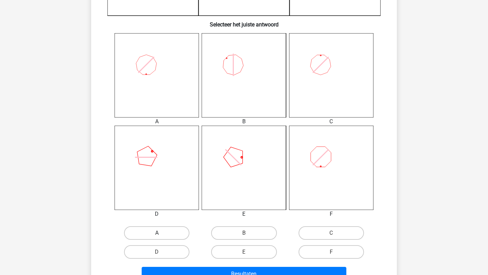
click at [178, 236] on label "A" at bounding box center [156, 234] width 65 height 14
click at [161, 236] on input "A" at bounding box center [159, 235] width 4 height 4
radio input "true"
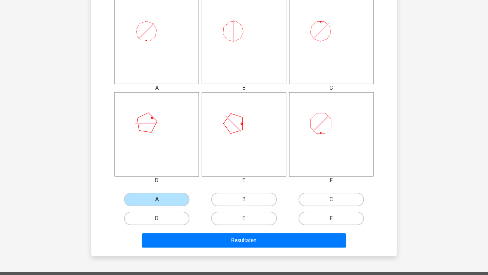
scroll to position [279, 0]
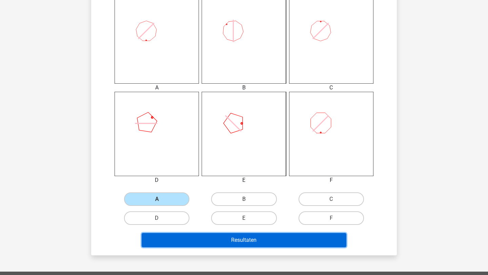
click at [219, 239] on button "Resultaten" at bounding box center [244, 240] width 205 height 14
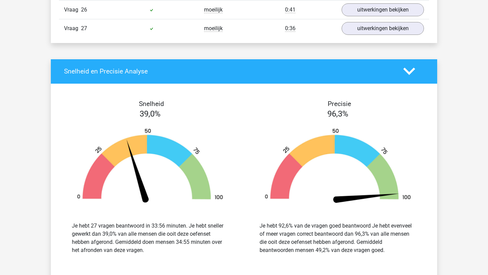
scroll to position [1044, 0]
